Goal: Check status: Check status

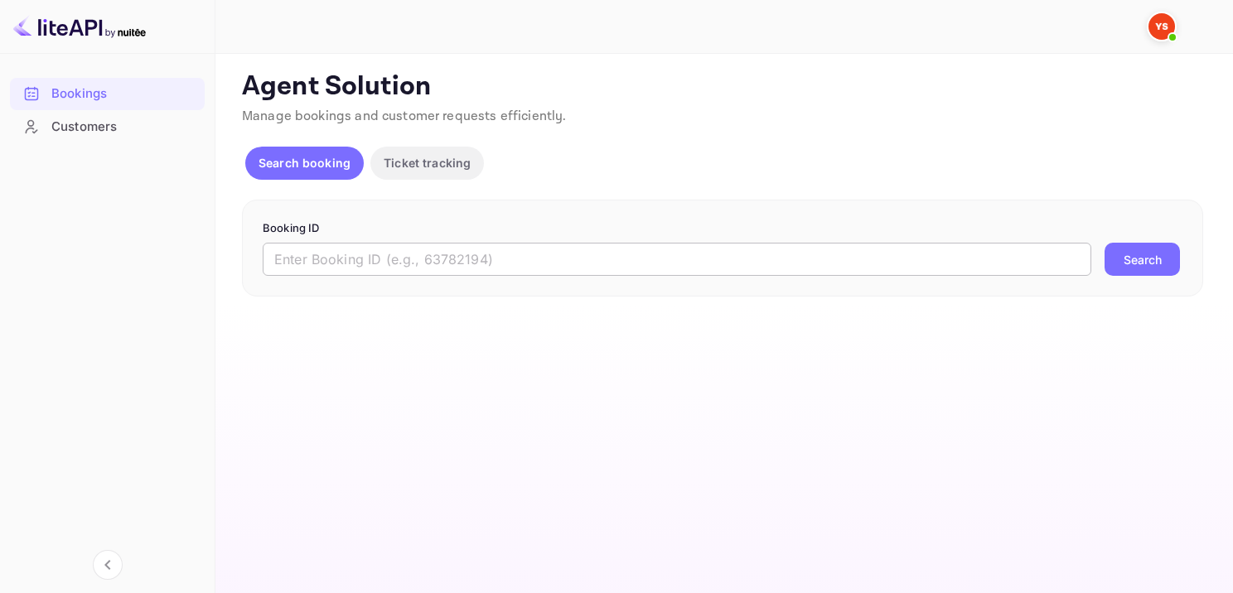
click at [579, 255] on input "text" at bounding box center [677, 259] width 828 height 33
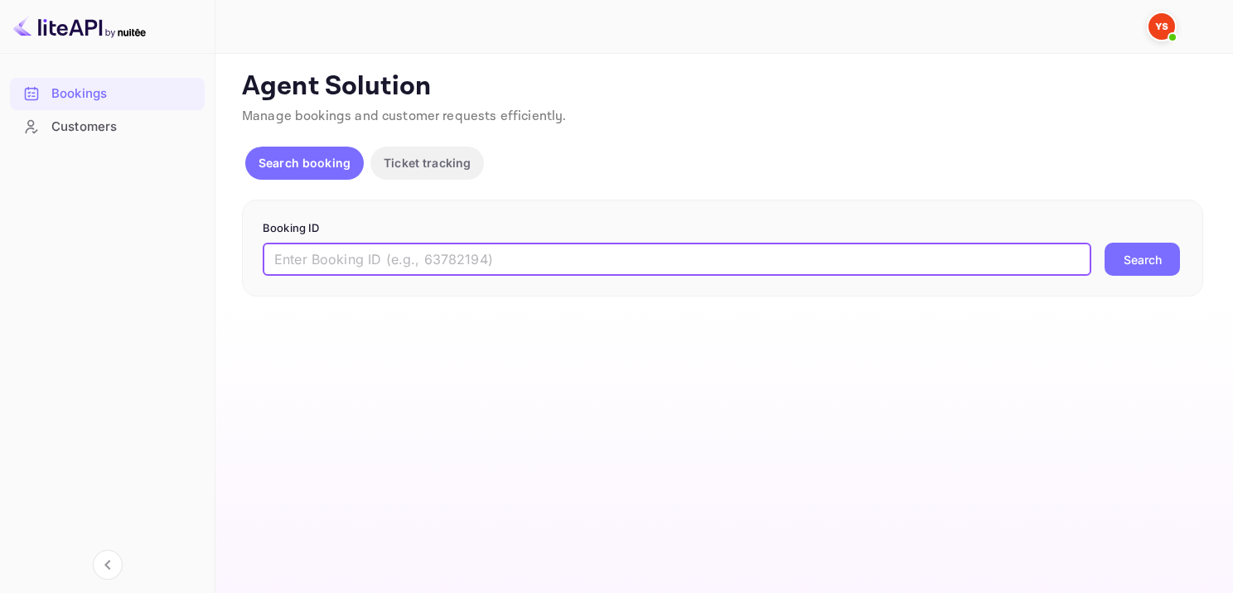
paste input "9735858"
type input "9735858"
click at [1149, 268] on button "Search" at bounding box center [1141, 259] width 75 height 33
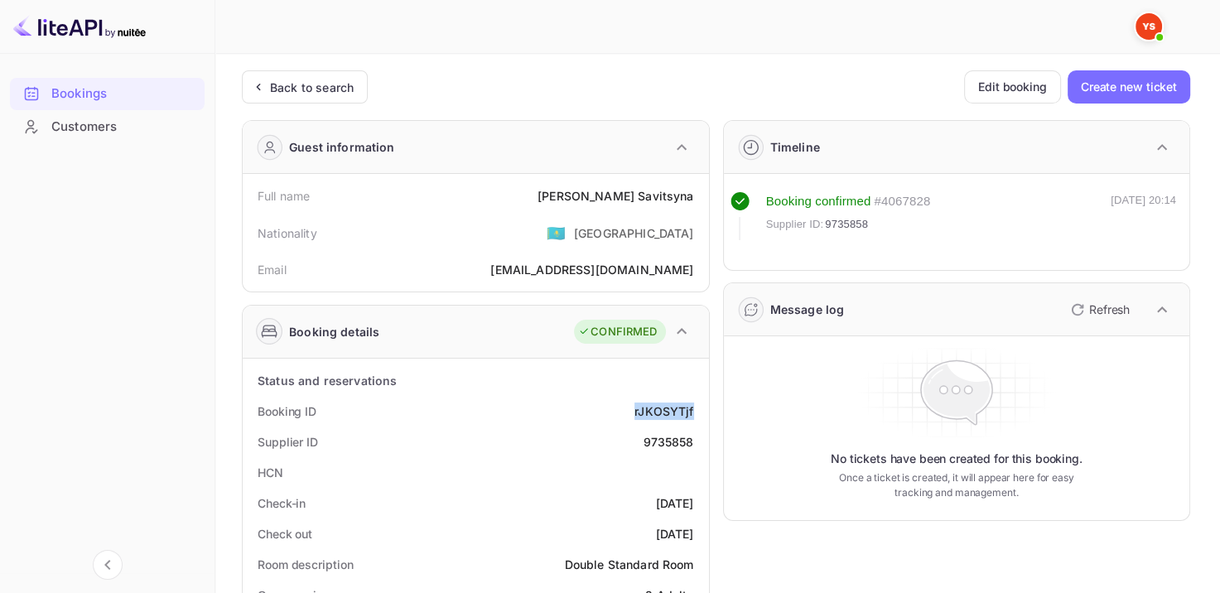
click at [695, 403] on div "Booking ID rJKOSYTjf" at bounding box center [475, 411] width 453 height 31
drag, startPoint x: 586, startPoint y: 191, endPoint x: 737, endPoint y: 186, distance: 150.8
click at [701, 195] on div "Full name [PERSON_NAME]" at bounding box center [475, 196] width 453 height 31
copy div "[PERSON_NAME]"
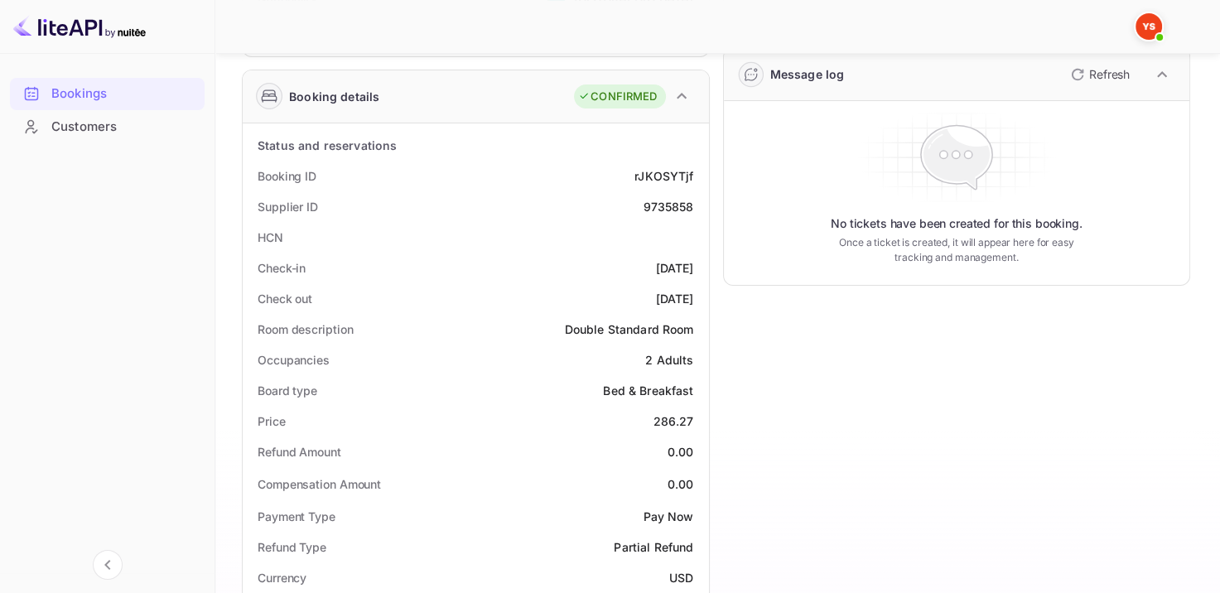
scroll to position [331, 0]
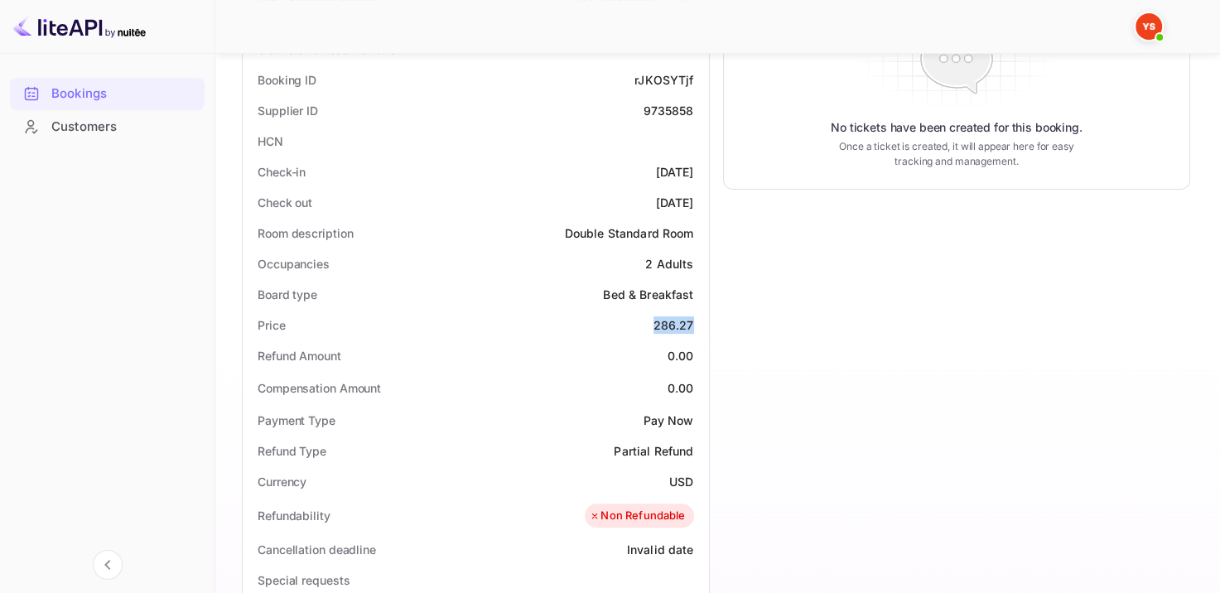
drag, startPoint x: 656, startPoint y: 322, endPoint x: 699, endPoint y: 323, distance: 43.1
click at [699, 323] on div "Price 286.27" at bounding box center [475, 325] width 453 height 31
copy div "286.27"
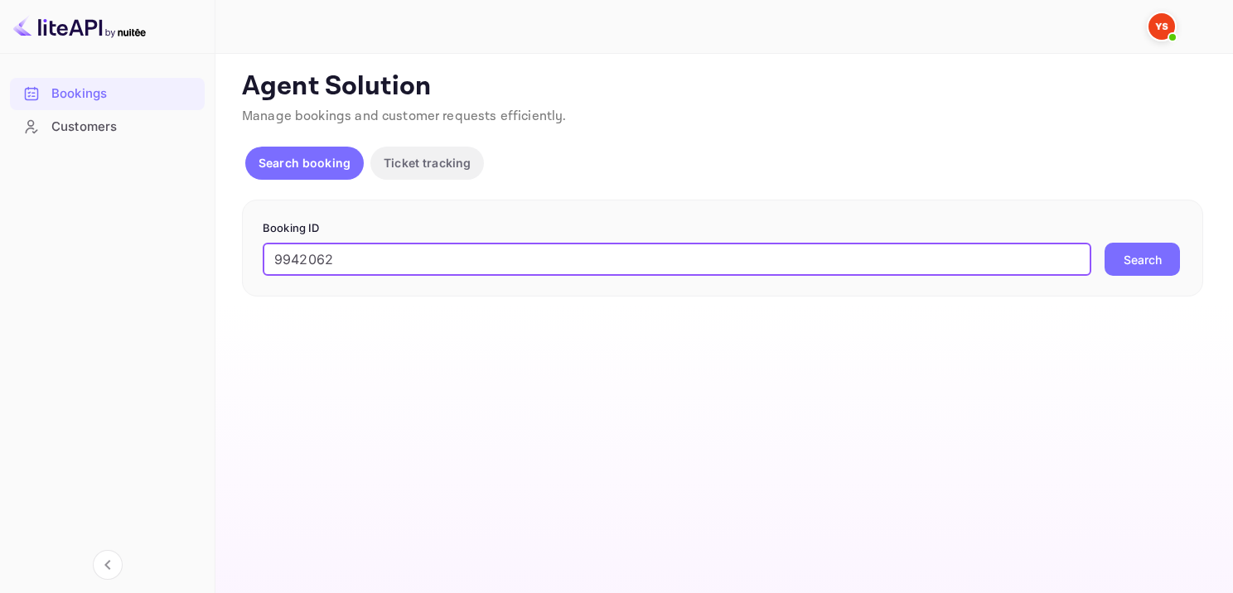
type input "9942062"
click at [1156, 259] on button "Search" at bounding box center [1141, 259] width 75 height 33
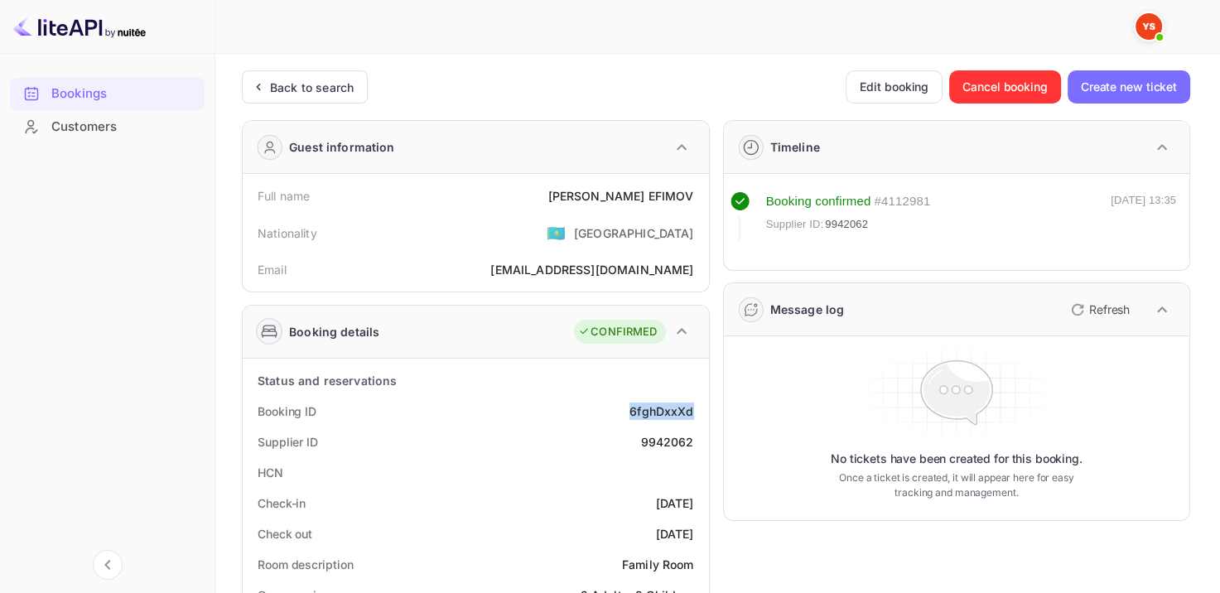
drag, startPoint x: 627, startPoint y: 408, endPoint x: 698, endPoint y: 408, distance: 71.2
click at [698, 408] on div "Booking ID 6fghDxxXd" at bounding box center [475, 411] width 453 height 31
copy div "6fghDxxXd"
drag, startPoint x: 573, startPoint y: 189, endPoint x: 706, endPoint y: 189, distance: 132.5
click at [693, 200] on div "Full name VIKTOR EFIMOV" at bounding box center [475, 196] width 453 height 31
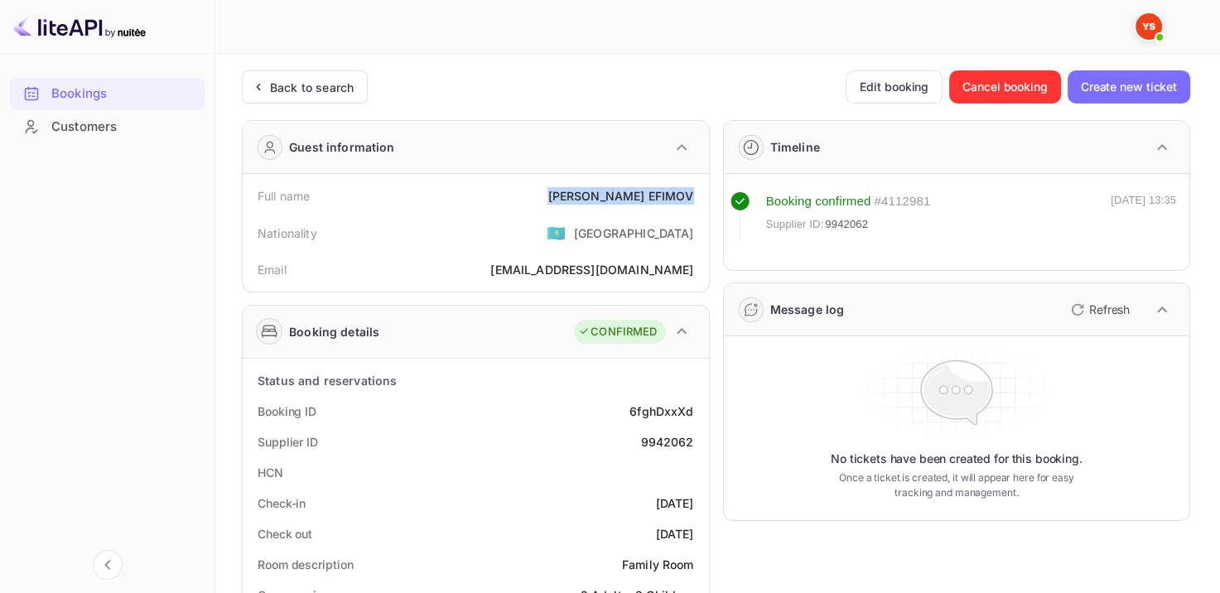
copy div "VIKTOR EFIMOV"
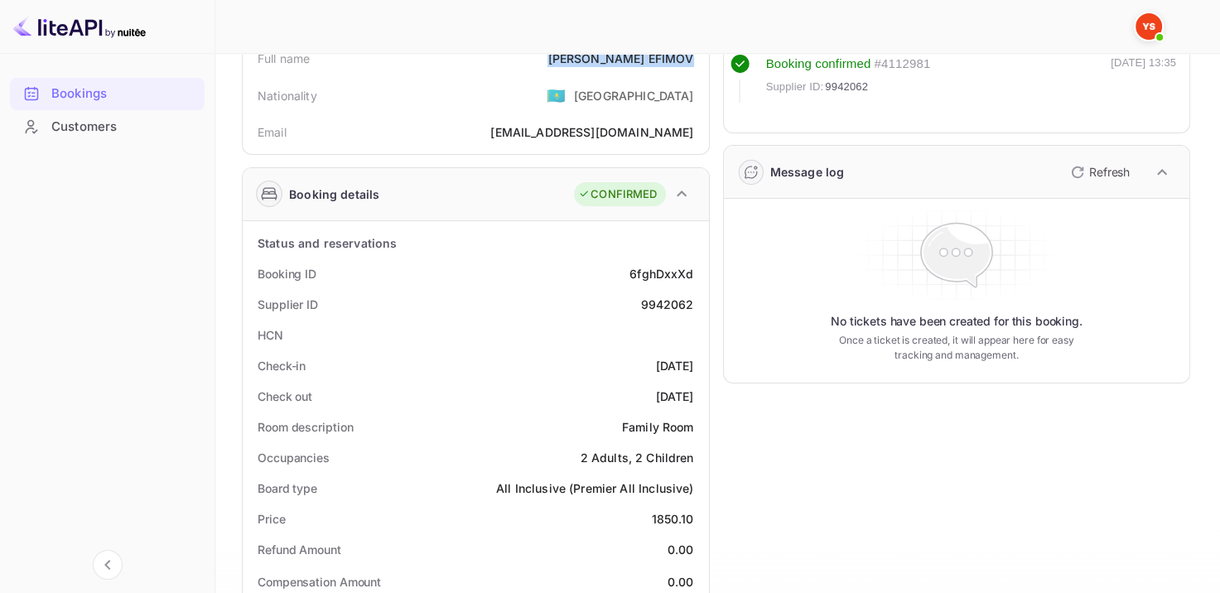
scroll to position [414, 0]
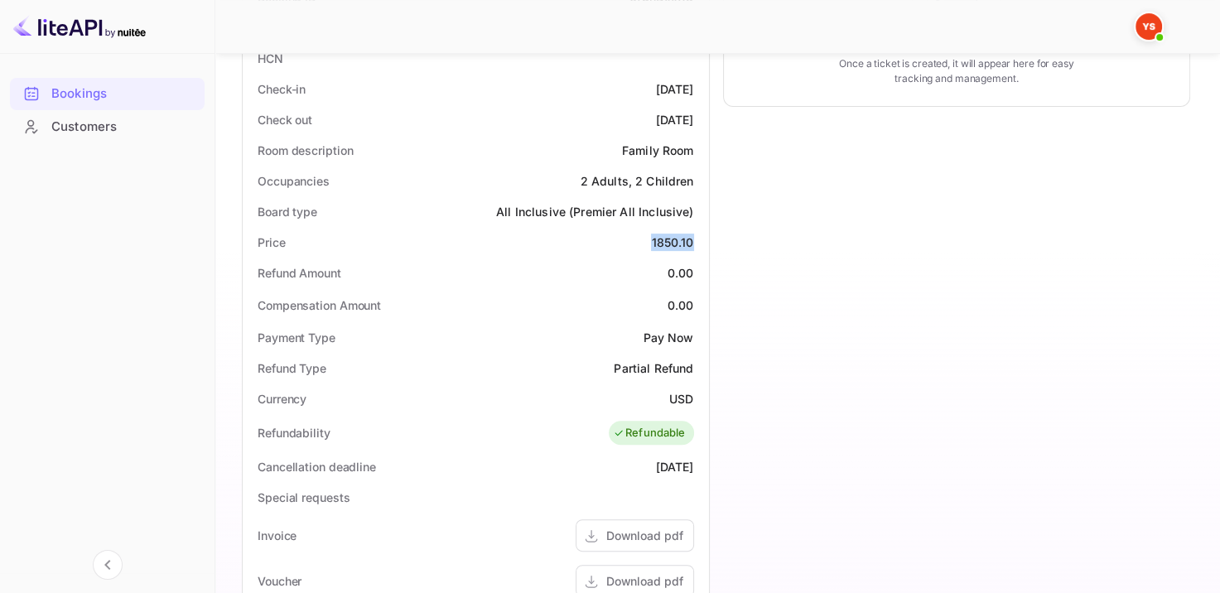
drag, startPoint x: 640, startPoint y: 241, endPoint x: 701, endPoint y: 239, distance: 60.5
click at [701, 239] on div "Price 1850.10" at bounding box center [475, 242] width 453 height 31
copy div "1850.10"
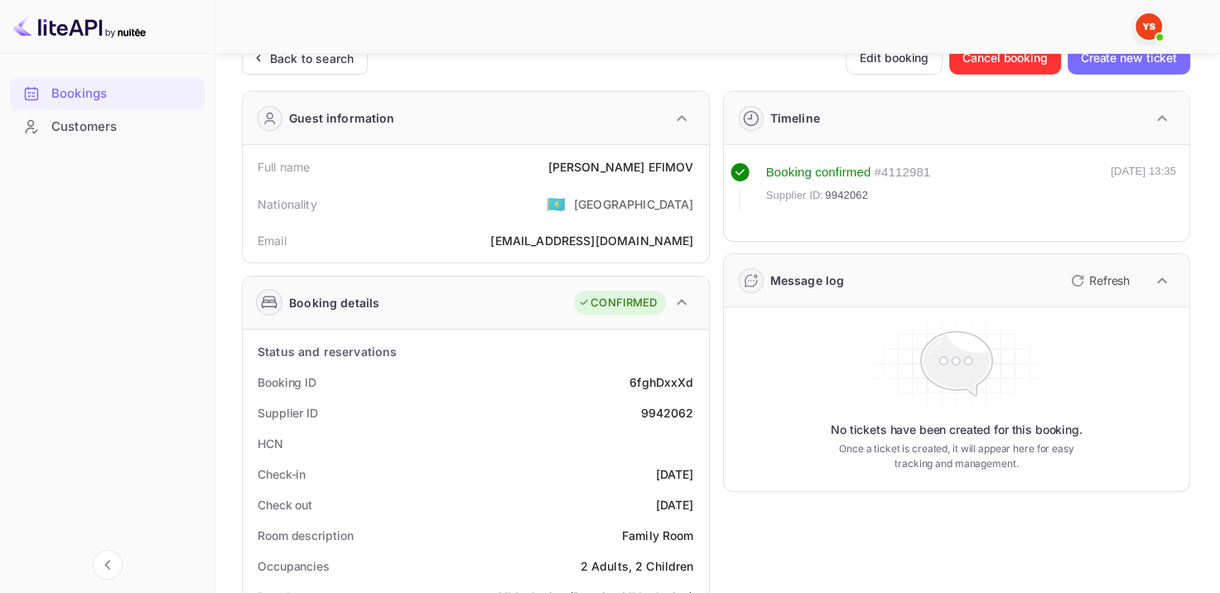
scroll to position [0, 0]
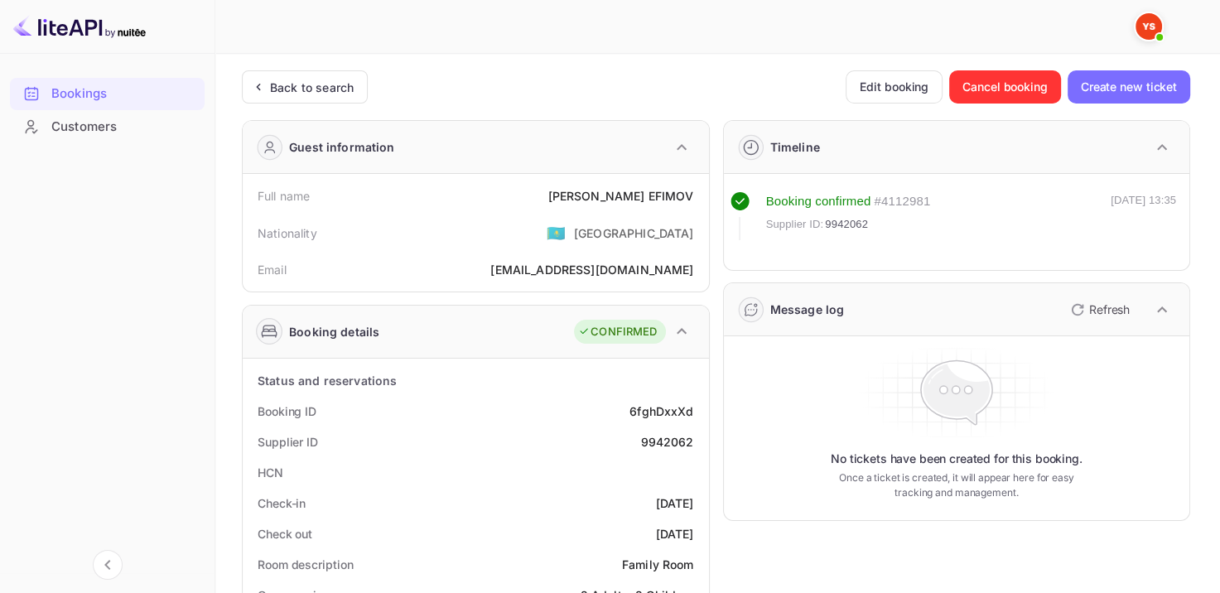
click at [921, 199] on div "# 4112981" at bounding box center [902, 201] width 56 height 19
copy div "4112981"
click at [846, 244] on div "Booking confirmed # 4112981 Supplier ID: 9942062 12 Oct 2025 13:35" at bounding box center [957, 227] width 453 height 71
drag, startPoint x: 878, startPoint y: 202, endPoint x: 1068, endPoint y: 197, distance: 189.8
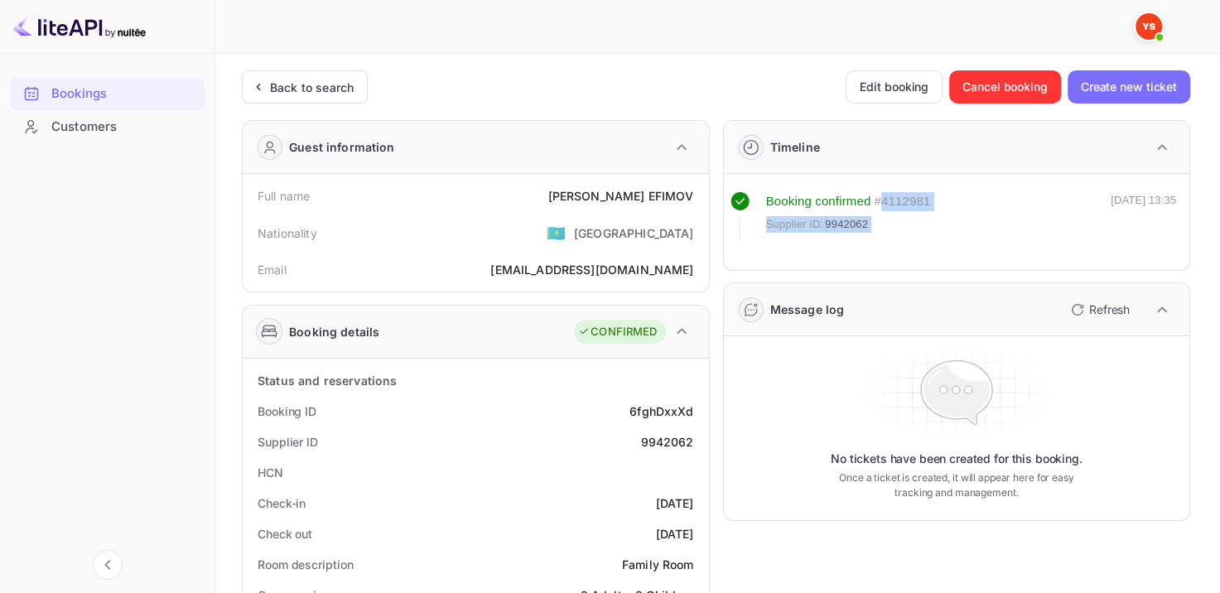
click at [1070, 199] on div "Booking confirmed # 4112981 Supplier ID: 9942062 12 Oct 2025 13:35" at bounding box center [954, 216] width 446 height 48
click at [1057, 195] on div "Booking confirmed # 4112981 Supplier ID: 9942062 12 Oct 2025 13:35" at bounding box center [954, 216] width 446 height 48
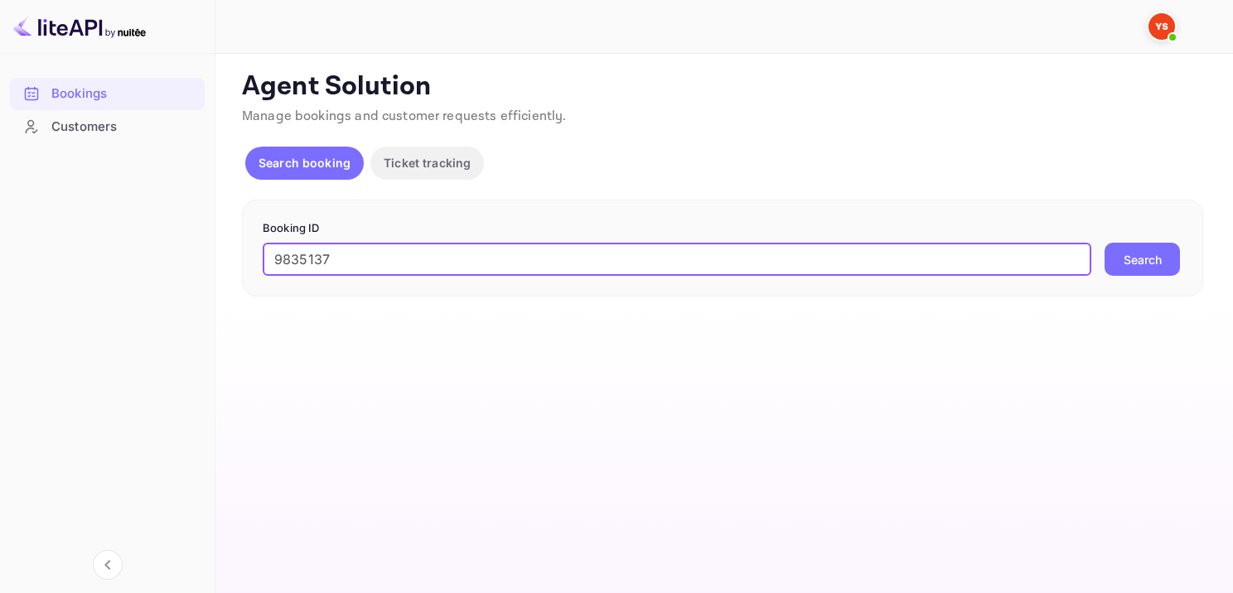
type input "9835137"
click at [1144, 273] on button "Search" at bounding box center [1141, 259] width 75 height 33
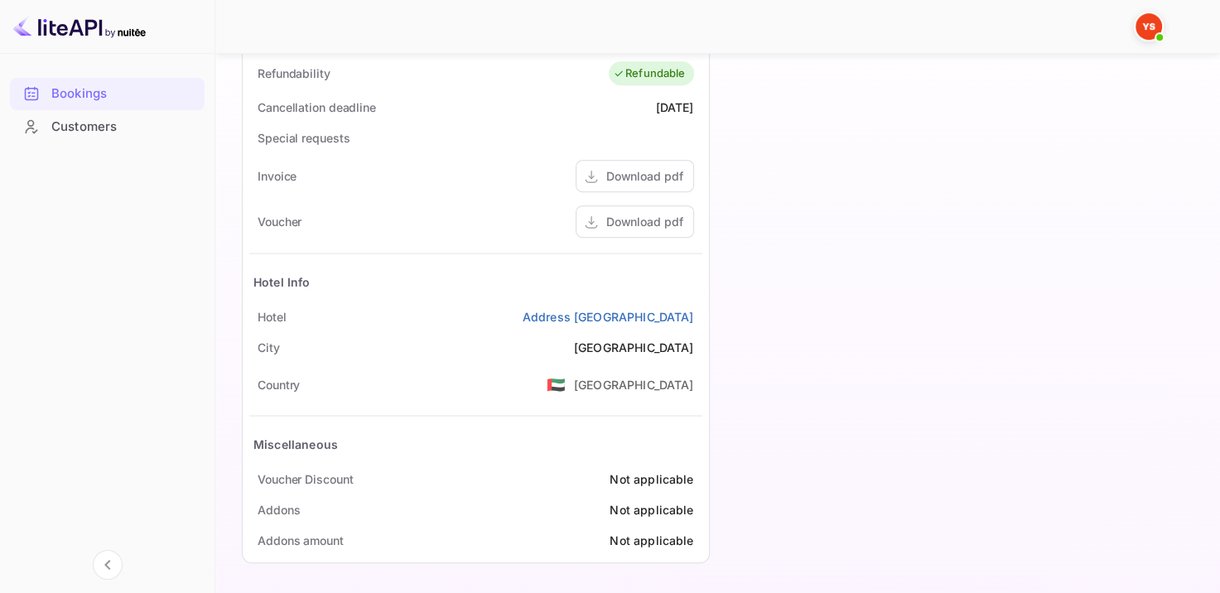
scroll to position [360, 0]
